Goal: Transaction & Acquisition: Purchase product/service

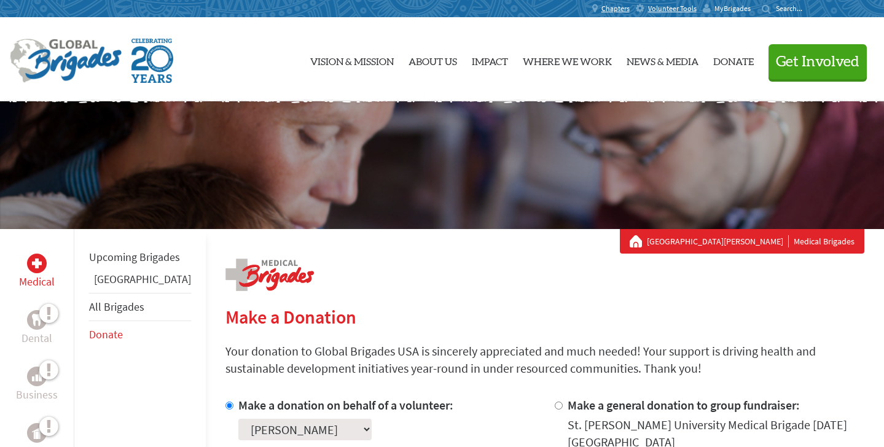
click at [724, 10] on span "MyBrigades" at bounding box center [732, 9] width 36 height 10
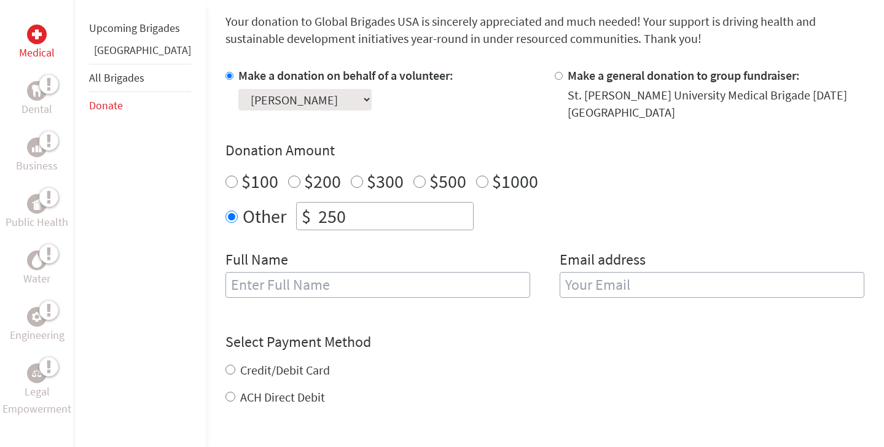
scroll to position [330, 0]
type input "[PERSON_NAME]"
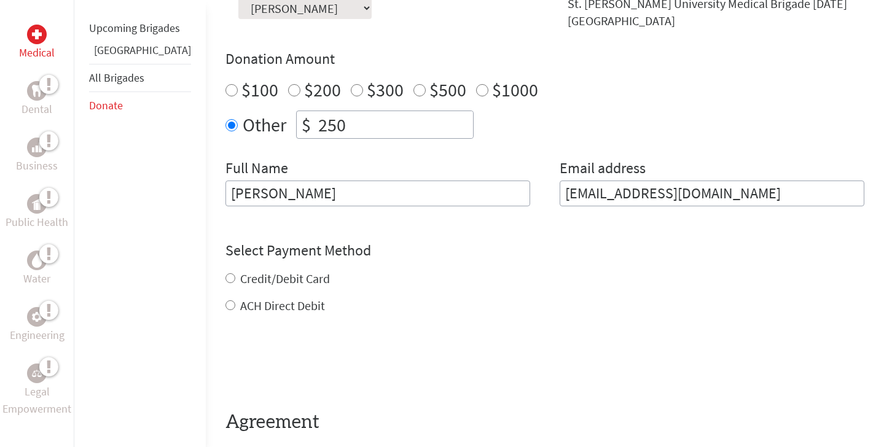
scroll to position [426, 0]
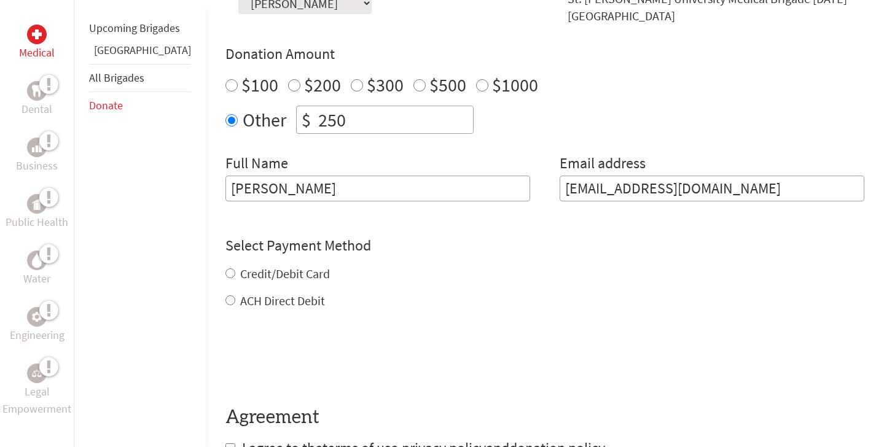
type input "[EMAIL_ADDRESS][DOMAIN_NAME]"
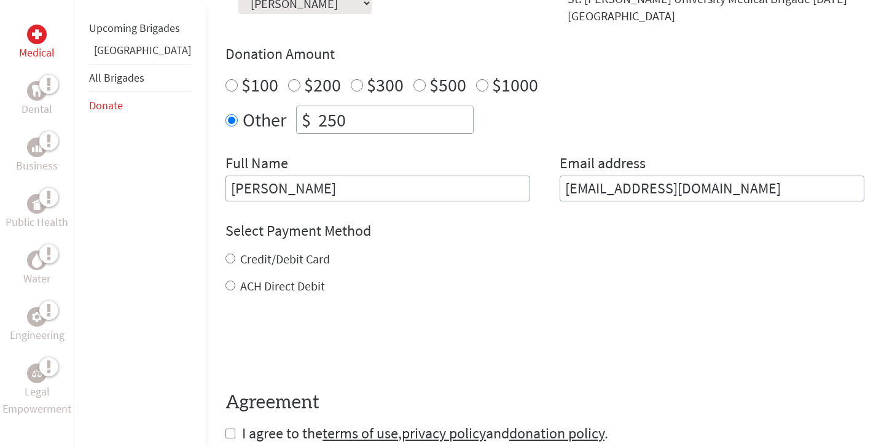
click at [240, 260] on div "Credit/Debit Card ACH Direct Debit" at bounding box center [544, 273] width 639 height 44
click at [225, 251] on div "Credit/Debit Card" at bounding box center [544, 259] width 639 height 17
click at [225, 254] on input "Credit/Debit Card" at bounding box center [230, 259] width 10 height 10
radio input "true"
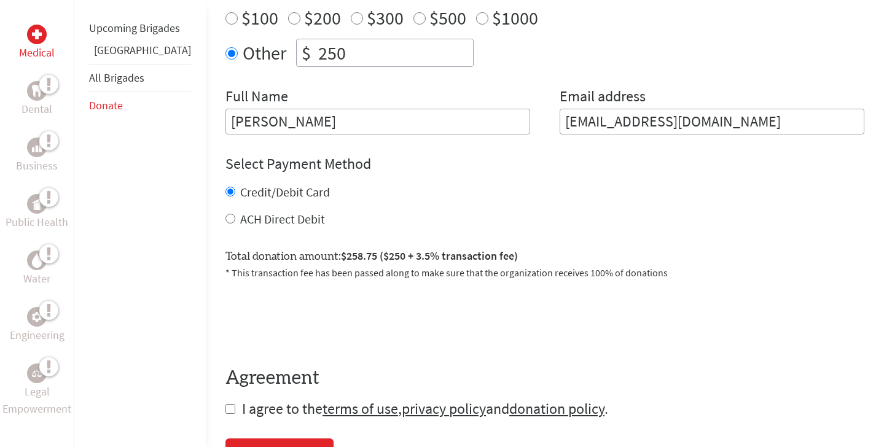
scroll to position [494, 0]
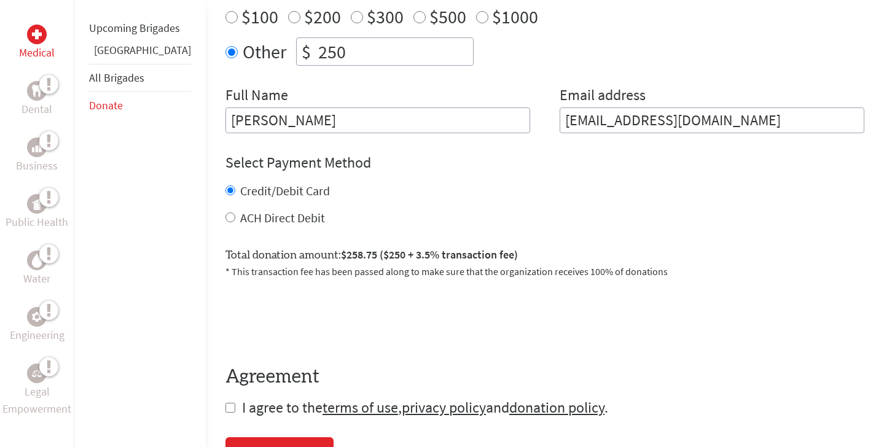
click at [262, 211] on label "ACH Direct Debit" at bounding box center [282, 217] width 85 height 15
click at [235, 213] on input "ACH Direct Debit" at bounding box center [230, 218] width 10 height 10
radio input "true"
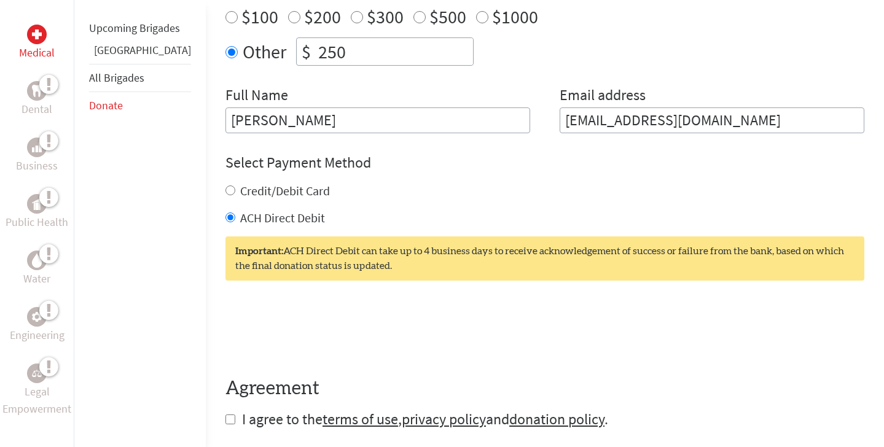
click at [271, 183] on label "Credit/Debit Card" at bounding box center [285, 190] width 90 height 15
click at [235, 186] on input "Credit/Debit Card" at bounding box center [230, 191] width 10 height 10
radio input "true"
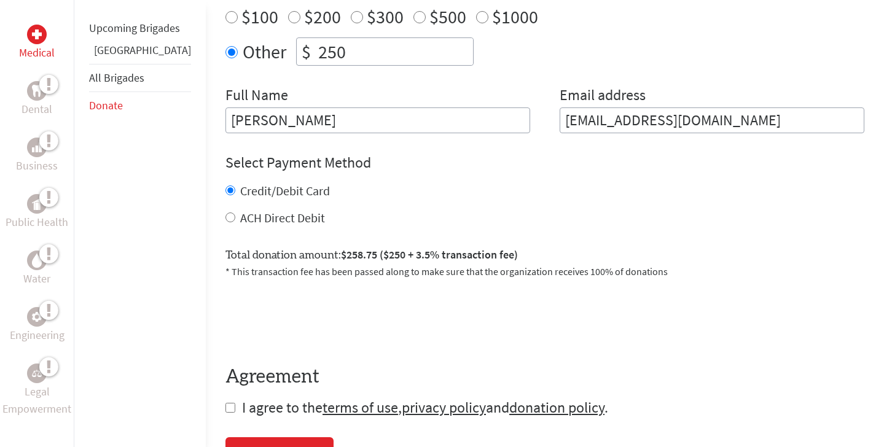
click at [267, 192] on div "Credit/Debit Card ACH Direct Debit" at bounding box center [544, 204] width 639 height 44
click at [264, 210] on label "ACH Direct Debit" at bounding box center [282, 217] width 85 height 15
click at [235, 213] on input "ACH Direct Debit" at bounding box center [230, 218] width 10 height 10
radio input "true"
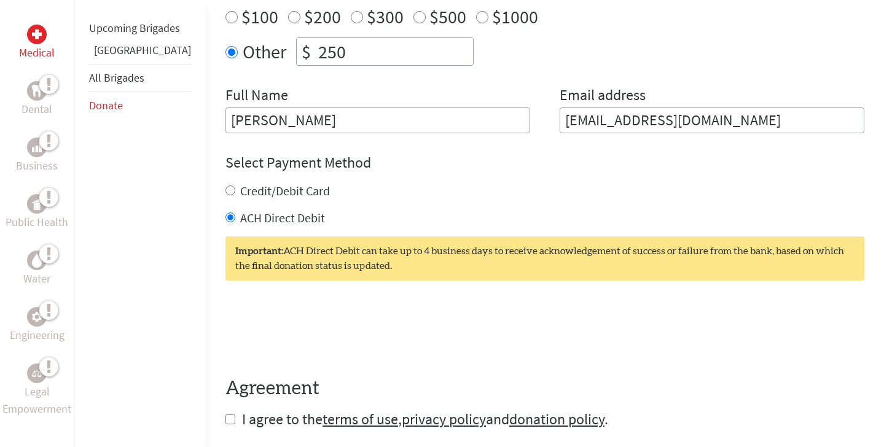
click at [267, 183] on label "Credit/Debit Card" at bounding box center [285, 190] width 90 height 15
click at [235, 186] on input "Credit/Debit Card" at bounding box center [230, 191] width 10 height 10
radio input "true"
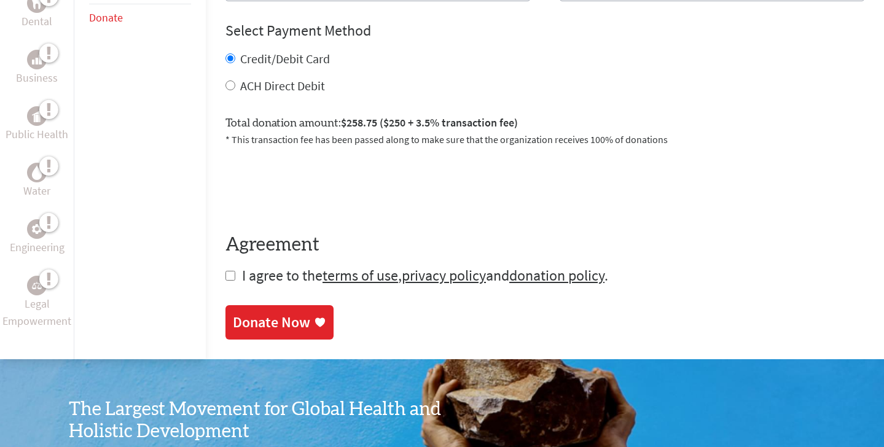
scroll to position [630, 0]
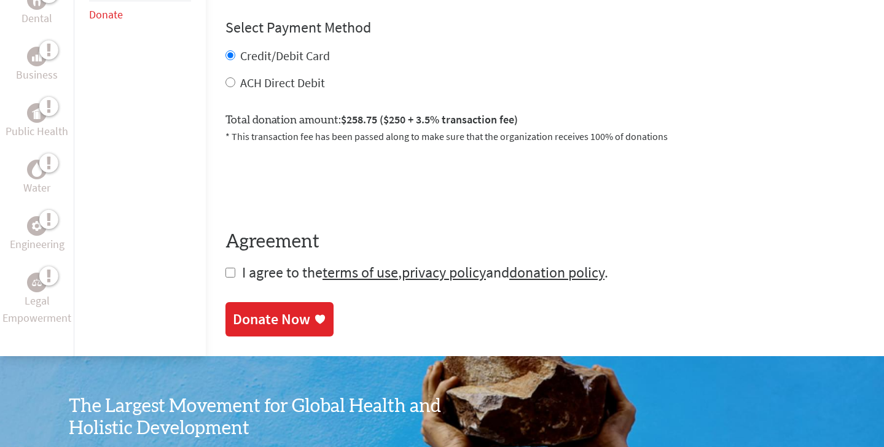
click at [225, 254] on form "Make a donation on behalf of a volunteer: Select a volunteer... [PERSON_NAME] […" at bounding box center [544, 24] width 639 height 515
click at [225, 268] on input "checkbox" at bounding box center [230, 273] width 10 height 10
checkbox input "true"
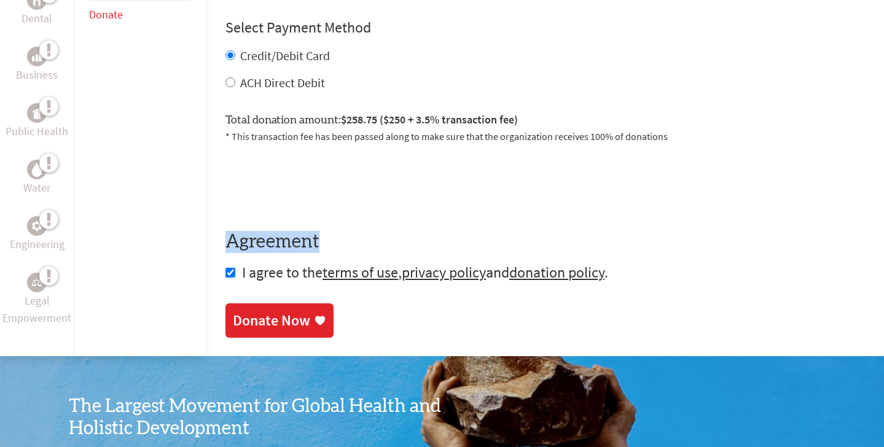
click at [233, 316] on div "Donate Now" at bounding box center [271, 321] width 77 height 20
